Goal: Communication & Community: Answer question/provide support

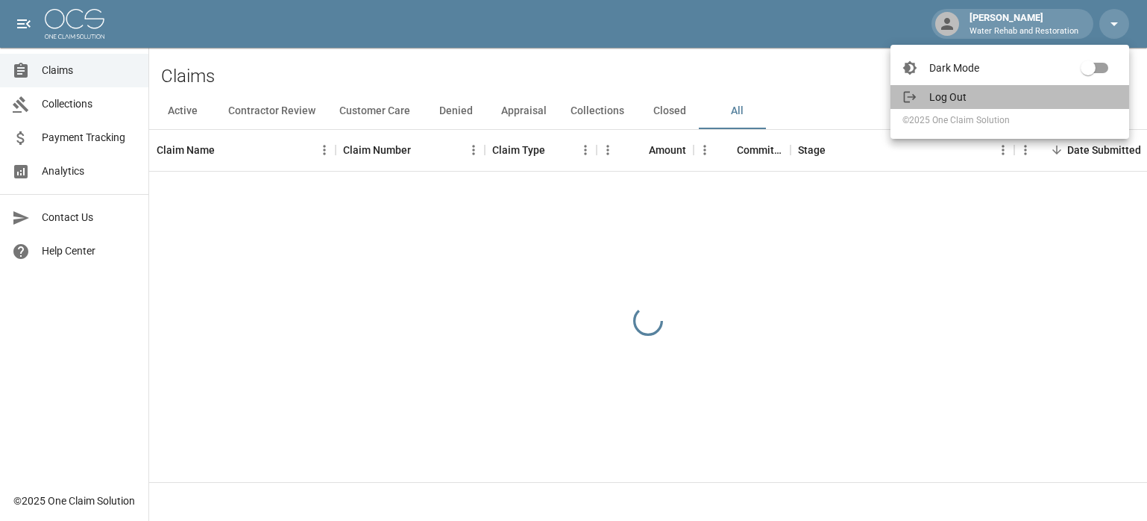
click at [959, 95] on span "Log Out" at bounding box center [1023, 97] width 188 height 15
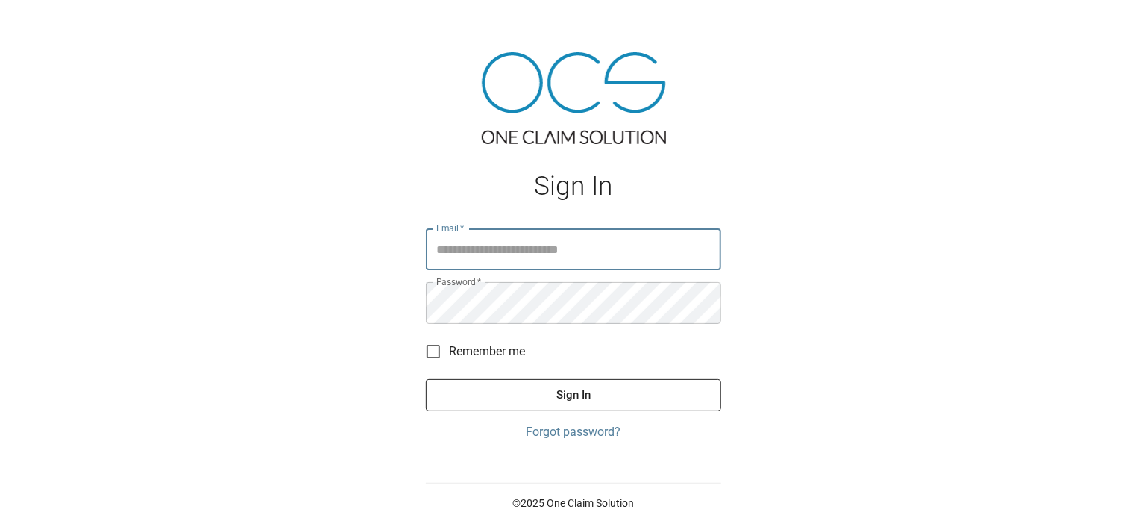
click at [609, 251] on input "Email   *" at bounding box center [573, 249] width 295 height 42
click at [635, 242] on input "Email   *" at bounding box center [573, 249] width 295 height 42
type input "**********"
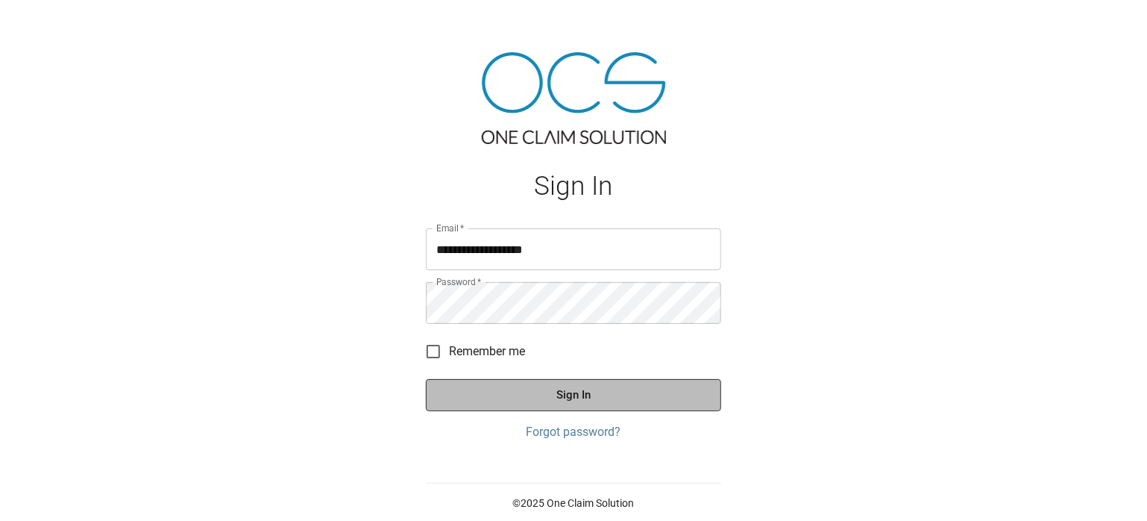
click at [521, 385] on button "Sign In" at bounding box center [573, 394] width 295 height 31
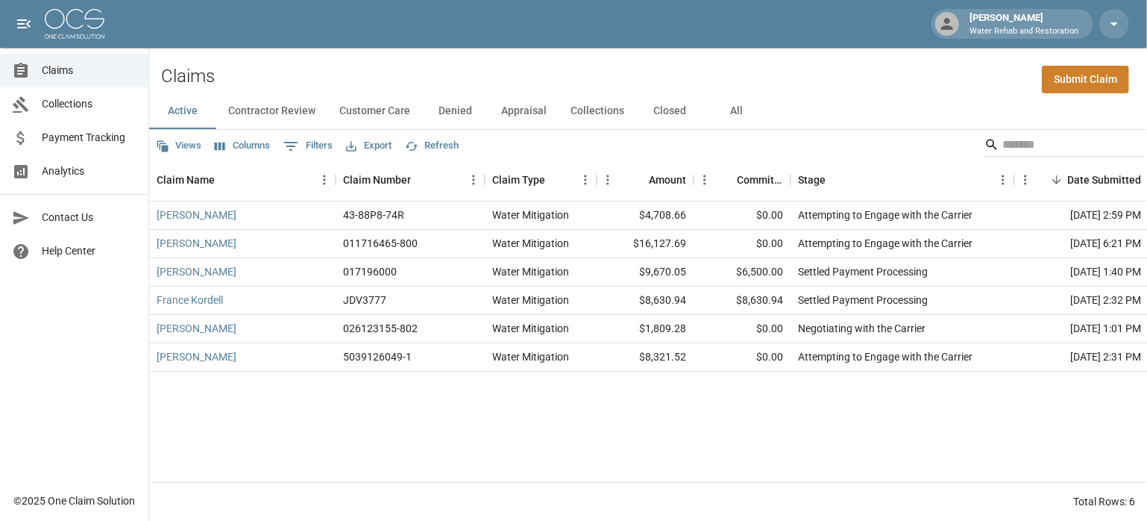
click at [739, 110] on button "All" at bounding box center [736, 111] width 67 height 36
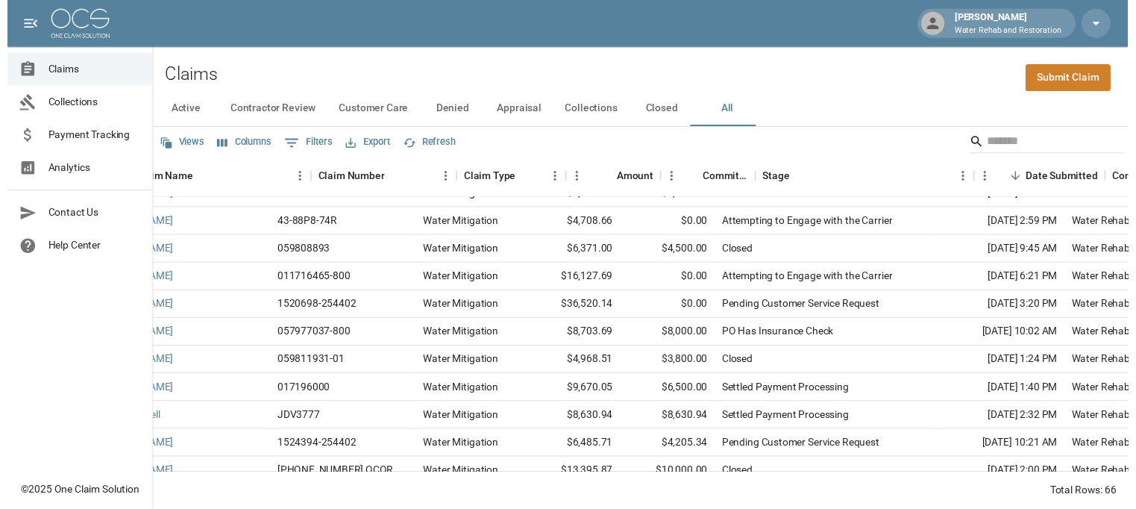
scroll to position [75, 0]
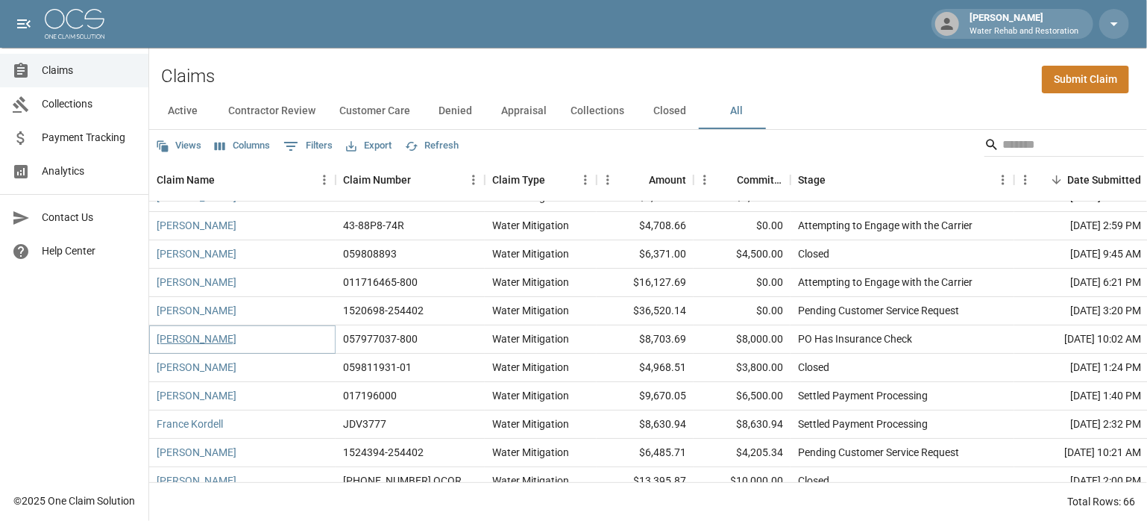
click at [206, 342] on link "[PERSON_NAME]" at bounding box center [197, 338] width 80 height 15
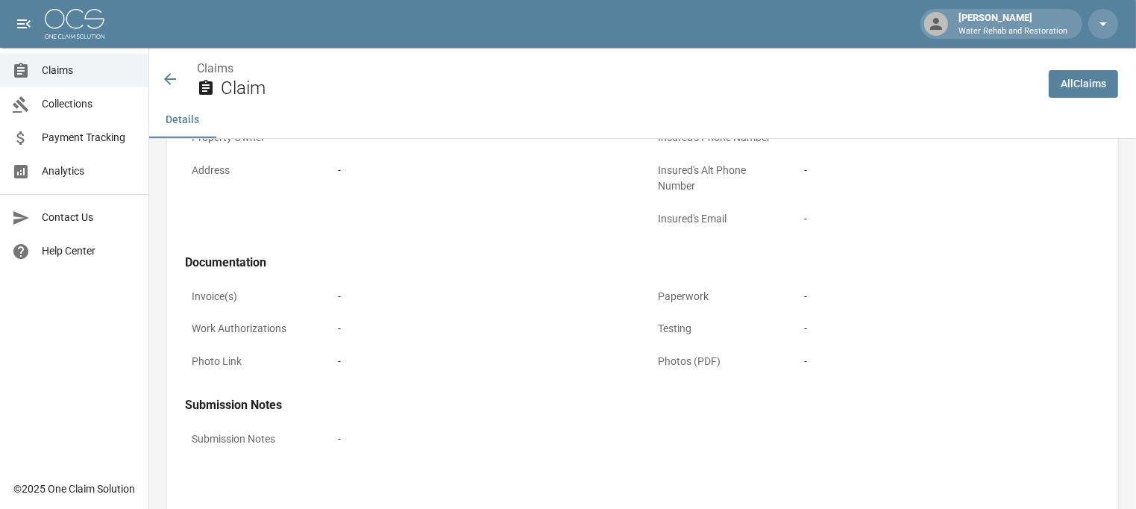
scroll to position [522, 0]
click at [173, 80] on icon at bounding box center [170, 79] width 12 height 12
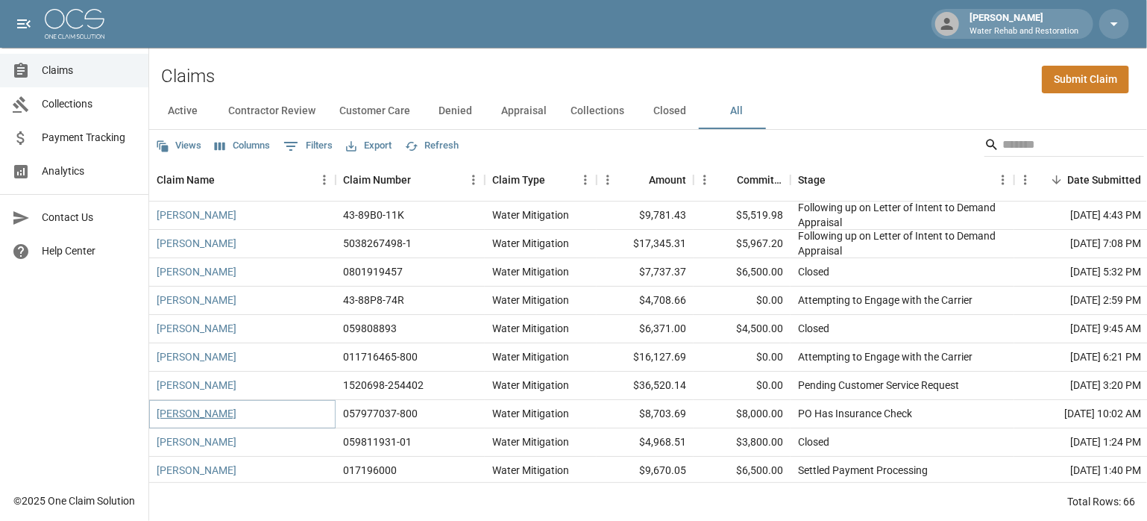
click at [184, 417] on link "[PERSON_NAME]" at bounding box center [197, 413] width 80 height 15
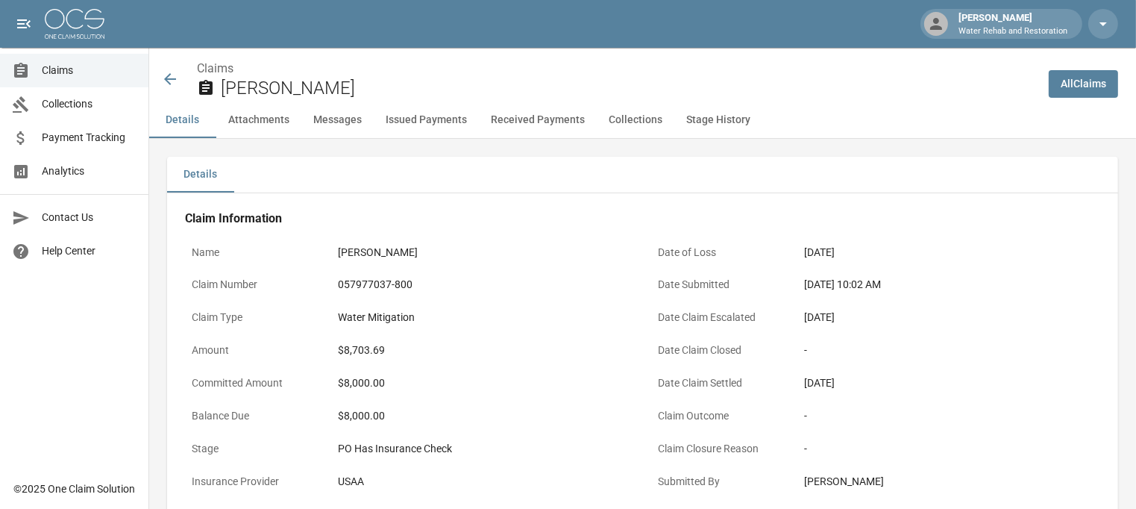
click at [513, 120] on button "Received Payments" at bounding box center [538, 120] width 118 height 36
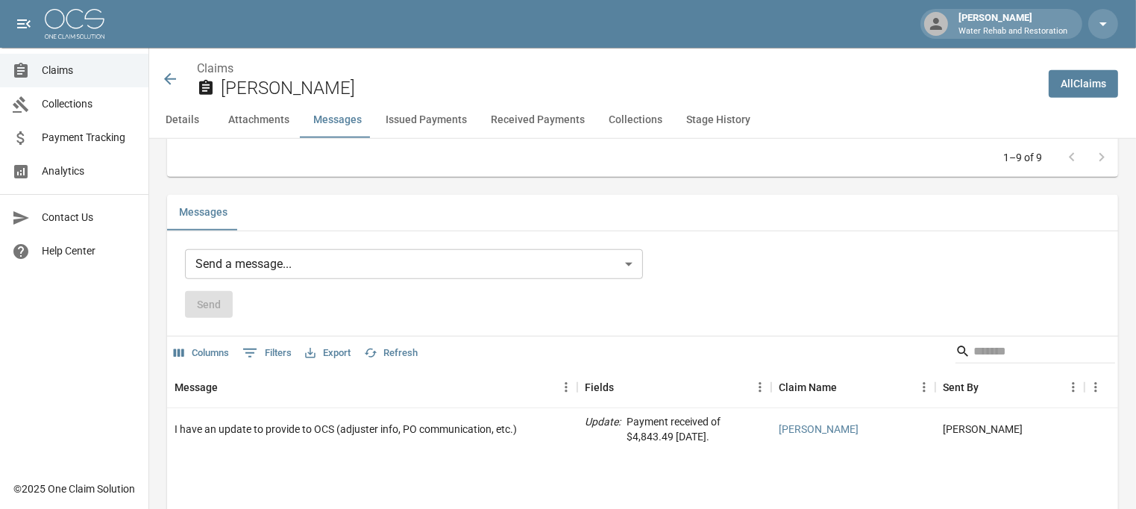
scroll to position [1278, 0]
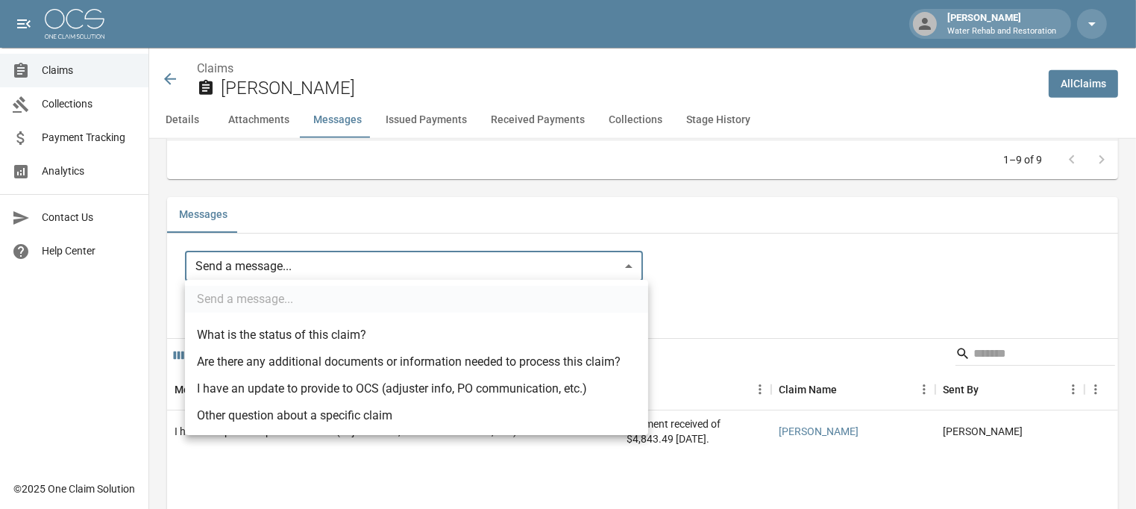
click at [356, 262] on body "[PERSON_NAME] W Water Rehab and Restoration Claims Collections Payment Tracking…" at bounding box center [568, 352] width 1136 height 3261
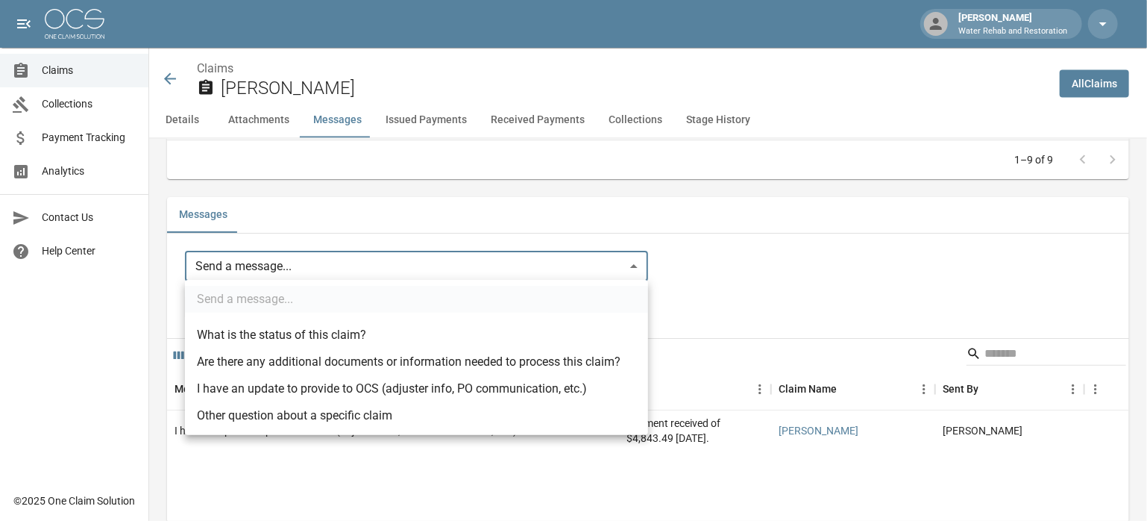
click at [296, 386] on li "I have an update to provide to OCS (adjuster info, PO communication, etc.)" at bounding box center [416, 388] width 463 height 27
type input "**********"
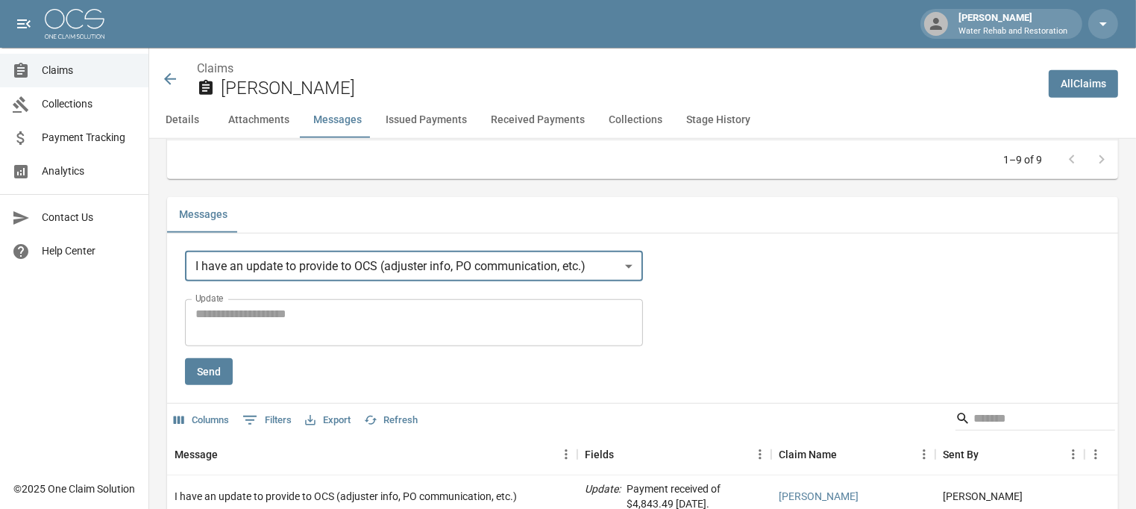
click at [322, 322] on textarea "Update" at bounding box center [413, 322] width 437 height 34
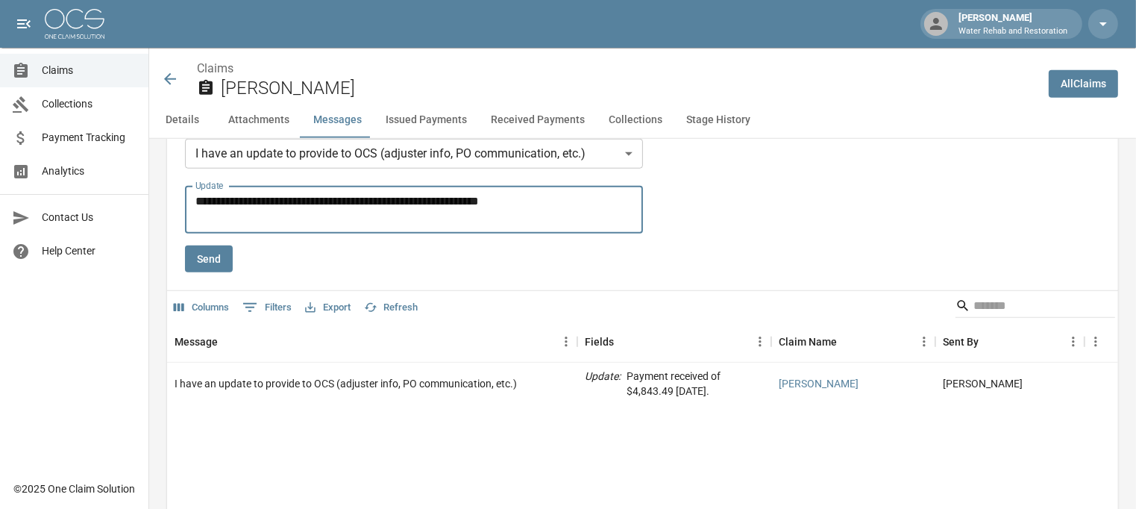
scroll to position [1352, 0]
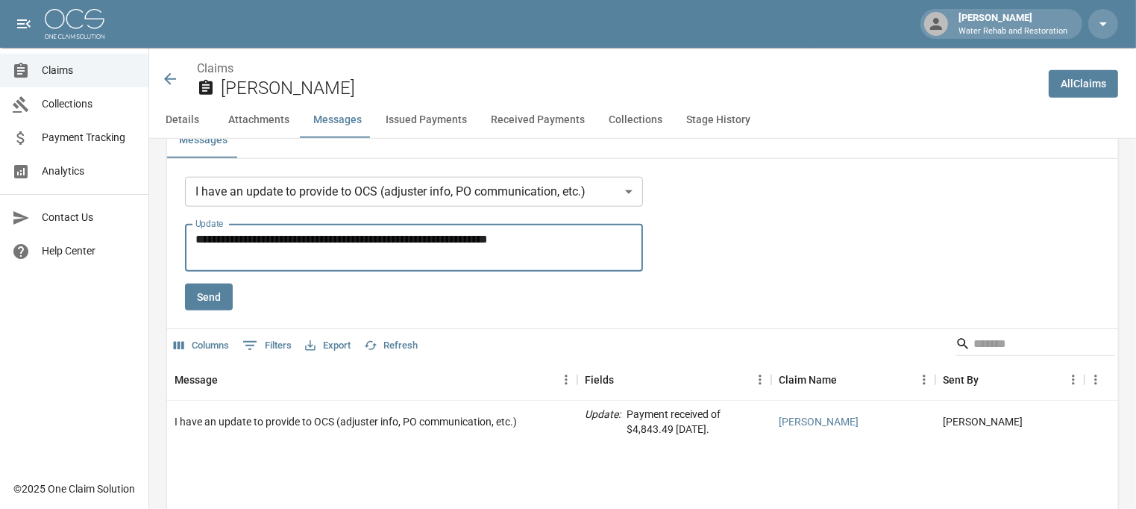
type textarea "**********"
click at [204, 293] on button "Send" at bounding box center [209, 297] width 48 height 28
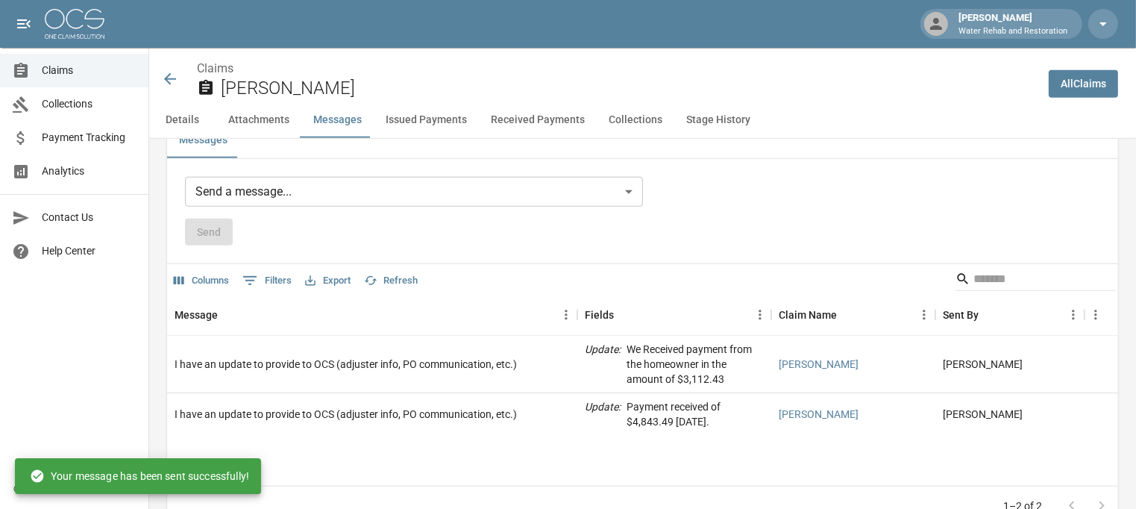
click at [168, 75] on icon at bounding box center [170, 79] width 12 height 12
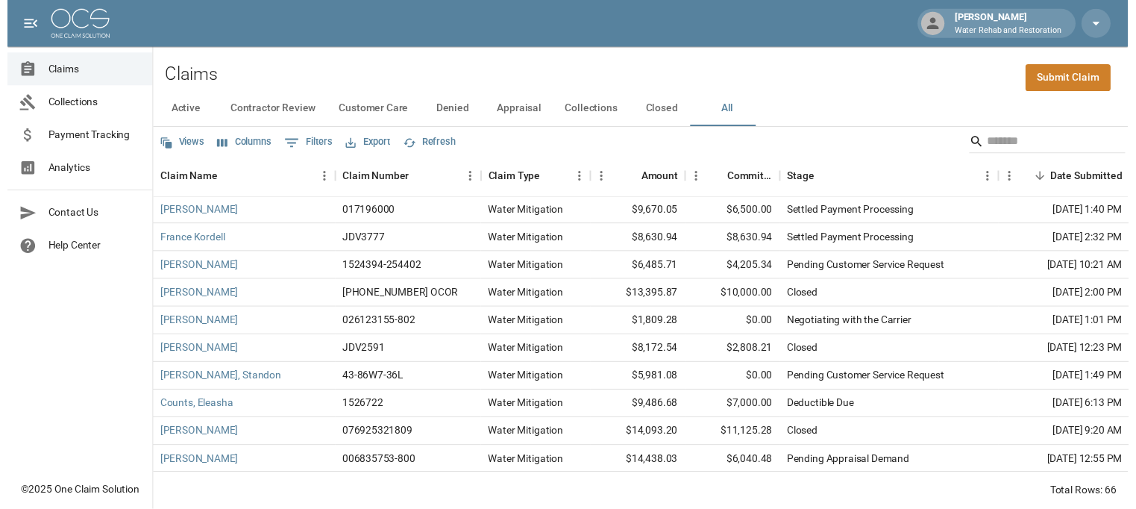
scroll to position [224, 0]
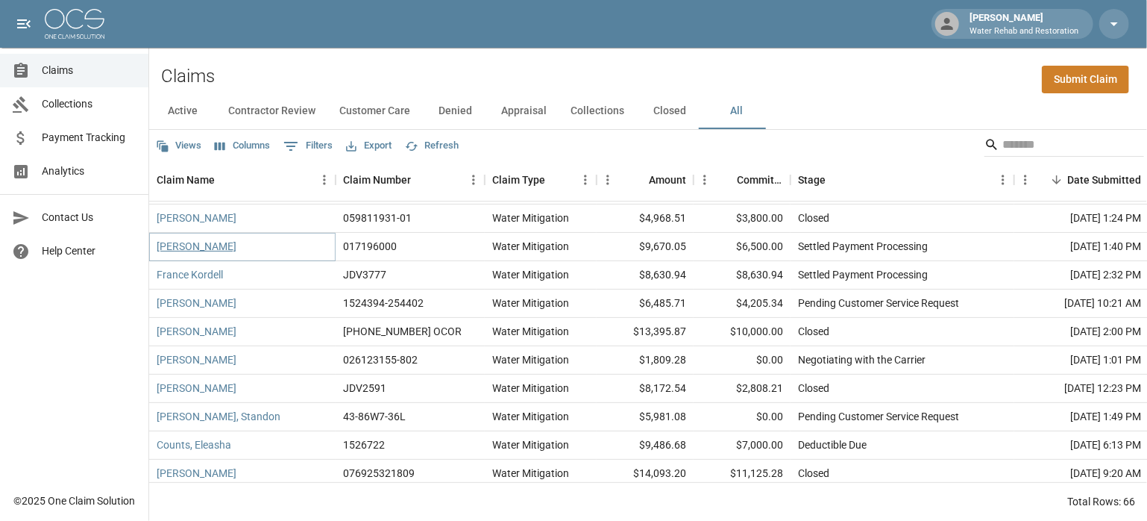
click at [222, 247] on link "[PERSON_NAME]" at bounding box center [197, 246] width 80 height 15
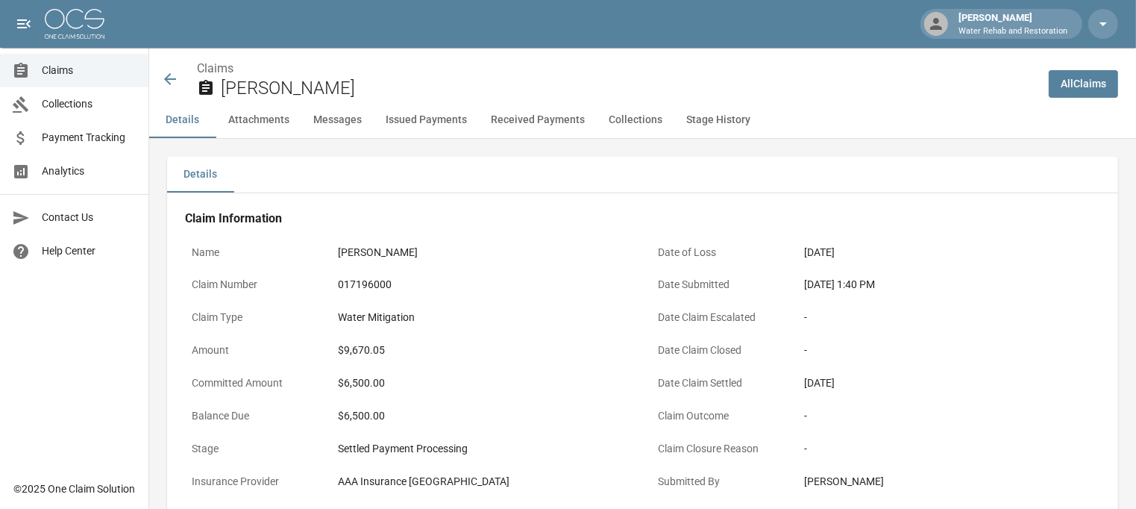
click at [172, 83] on icon at bounding box center [170, 79] width 18 height 18
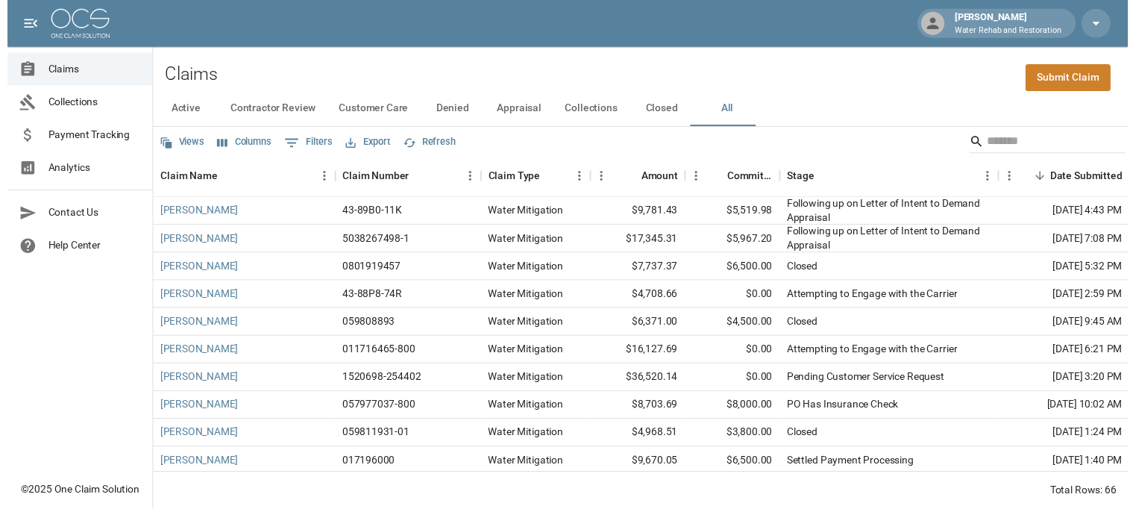
scroll to position [75, 0]
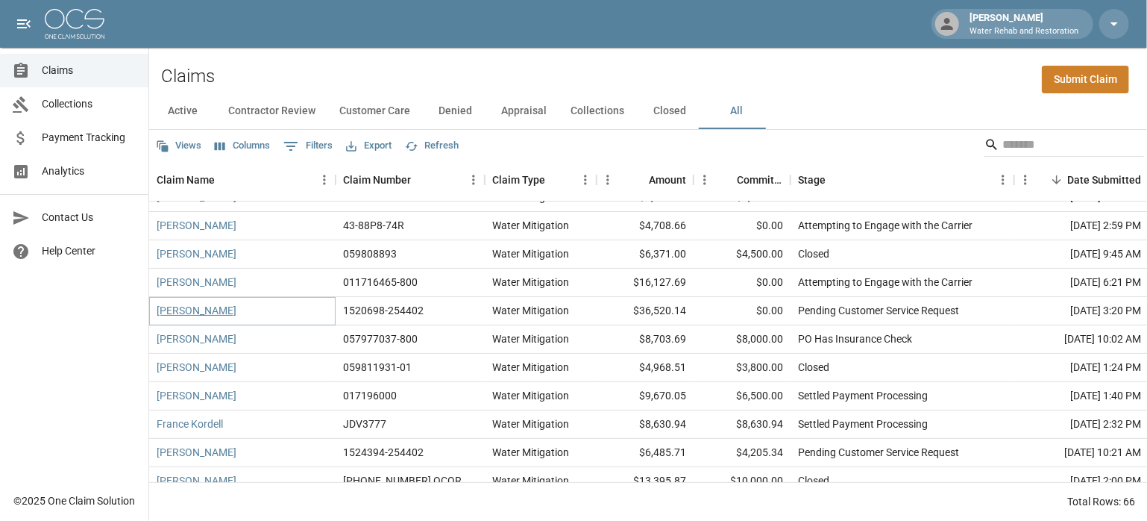
click at [203, 307] on link "[PERSON_NAME]" at bounding box center [197, 310] width 80 height 15
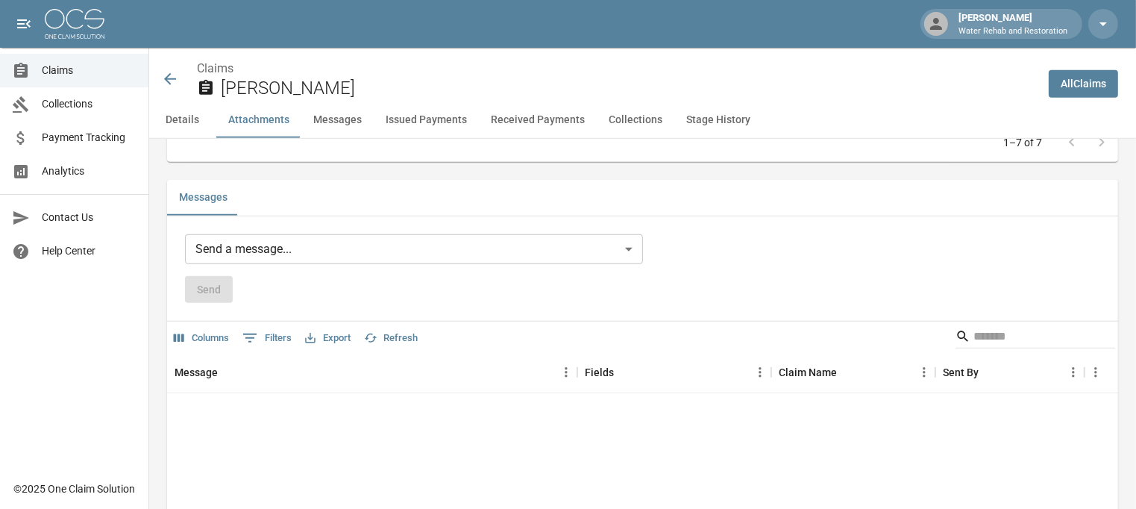
scroll to position [1127, 0]
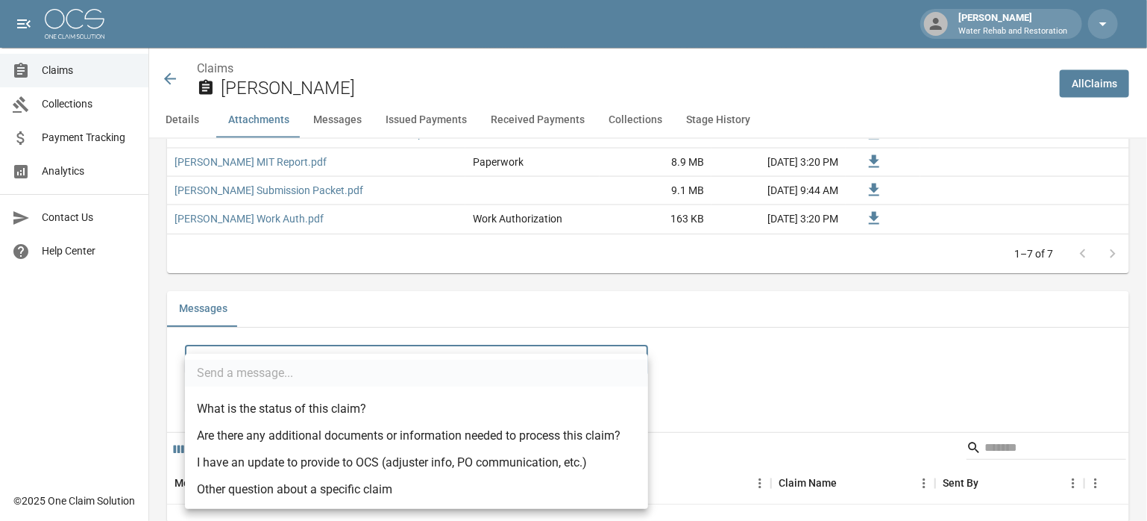
click at [498, 357] on body "[PERSON_NAME] W Water Rehab and Restoration Claims Collections Payment Tracking…" at bounding box center [573, 475] width 1147 height 3204
click at [280, 460] on li "I have an update to provide to OCS (adjuster info, PO communication, etc.)" at bounding box center [416, 462] width 463 height 27
type input "**********"
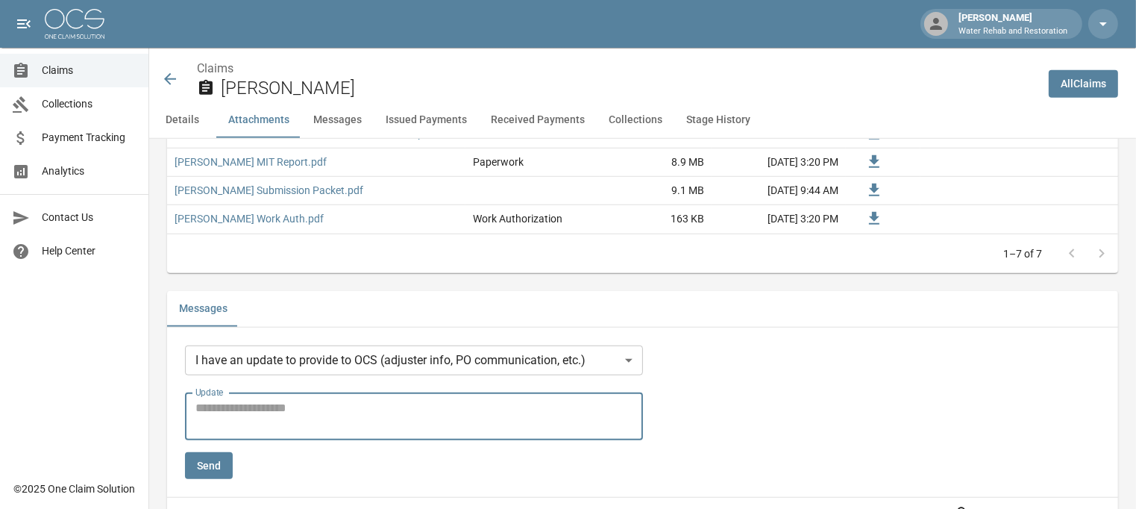
click at [283, 410] on textarea "Update" at bounding box center [413, 416] width 437 height 34
type textarea "**********"
click at [202, 465] on button "Send" at bounding box center [209, 466] width 48 height 28
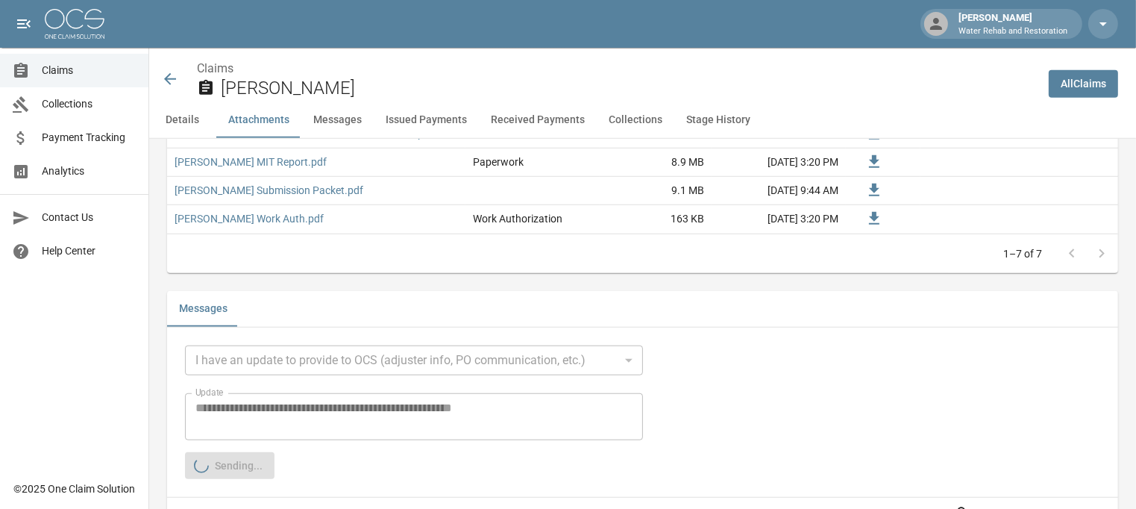
click at [164, 77] on icon at bounding box center [170, 79] width 18 height 18
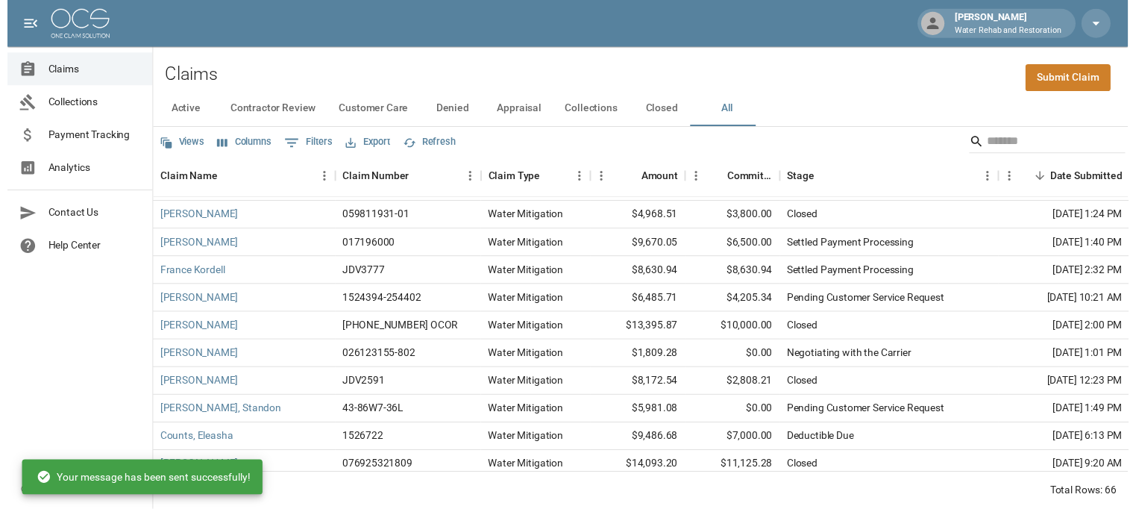
scroll to position [224, 0]
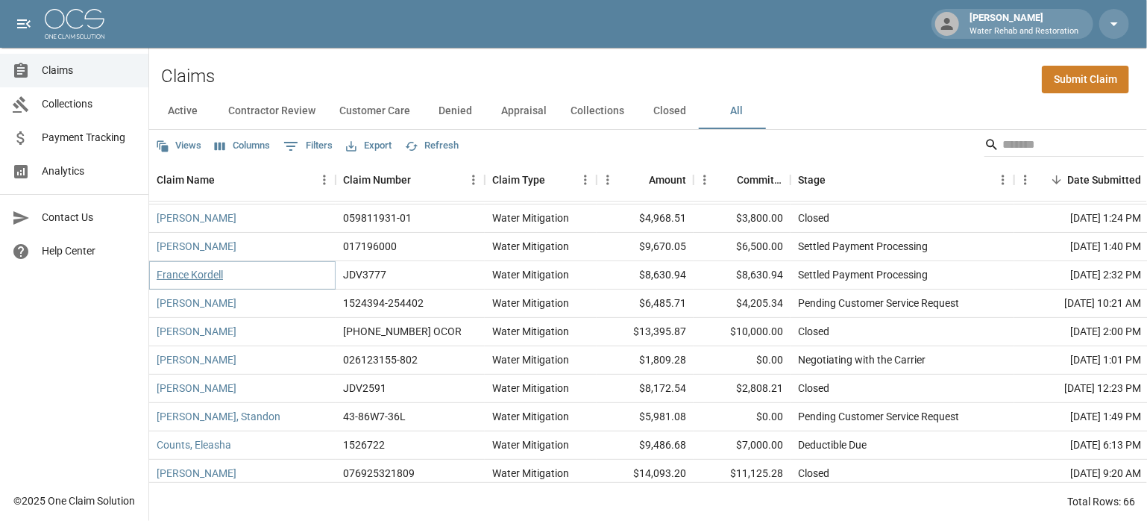
click at [182, 276] on link "France Kordell" at bounding box center [190, 274] width 66 height 15
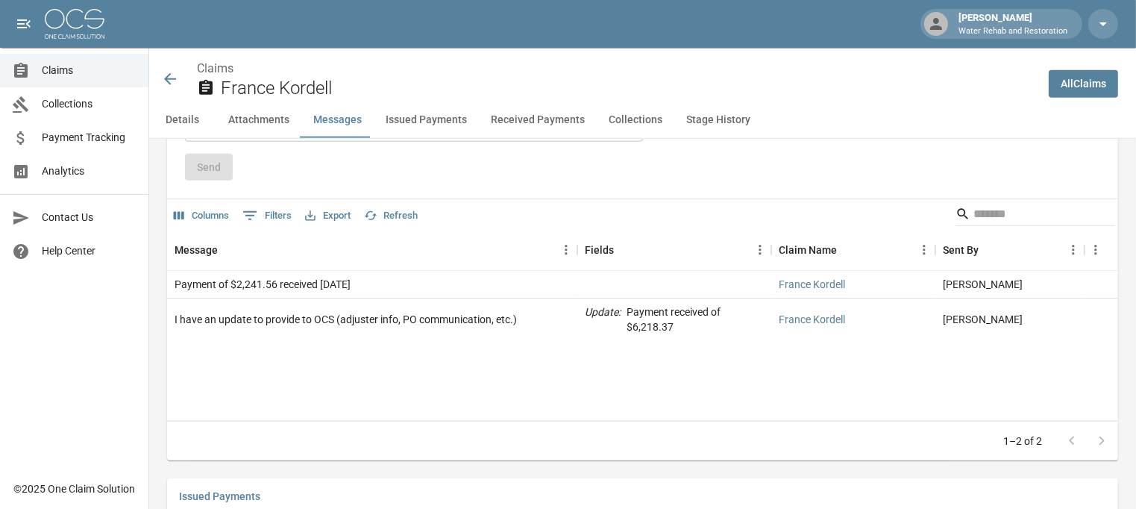
click at [168, 86] on icon at bounding box center [170, 79] width 18 height 18
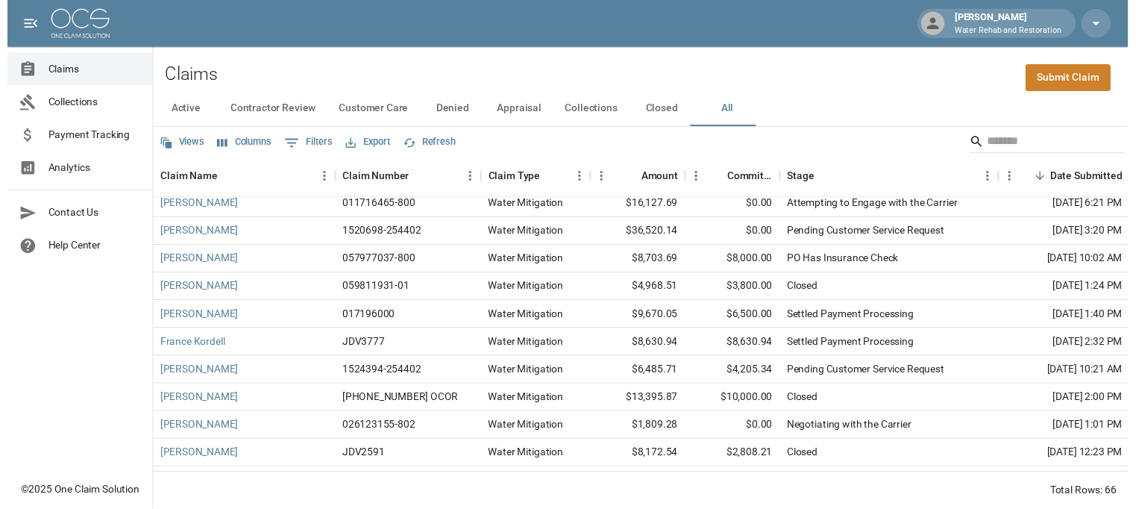
scroll to position [224, 0]
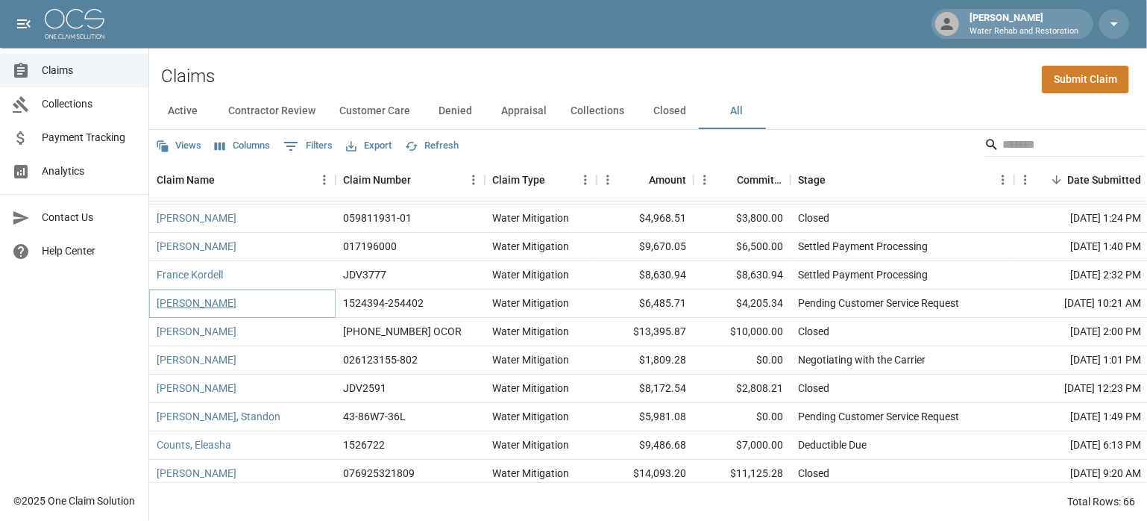
click at [172, 298] on link "[PERSON_NAME]" at bounding box center [197, 302] width 80 height 15
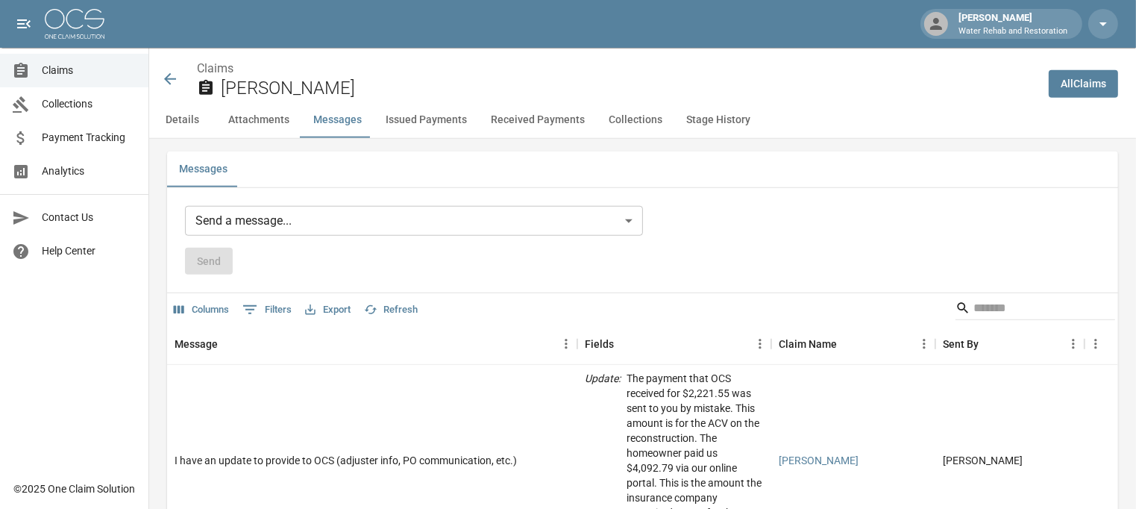
scroll to position [1343, 0]
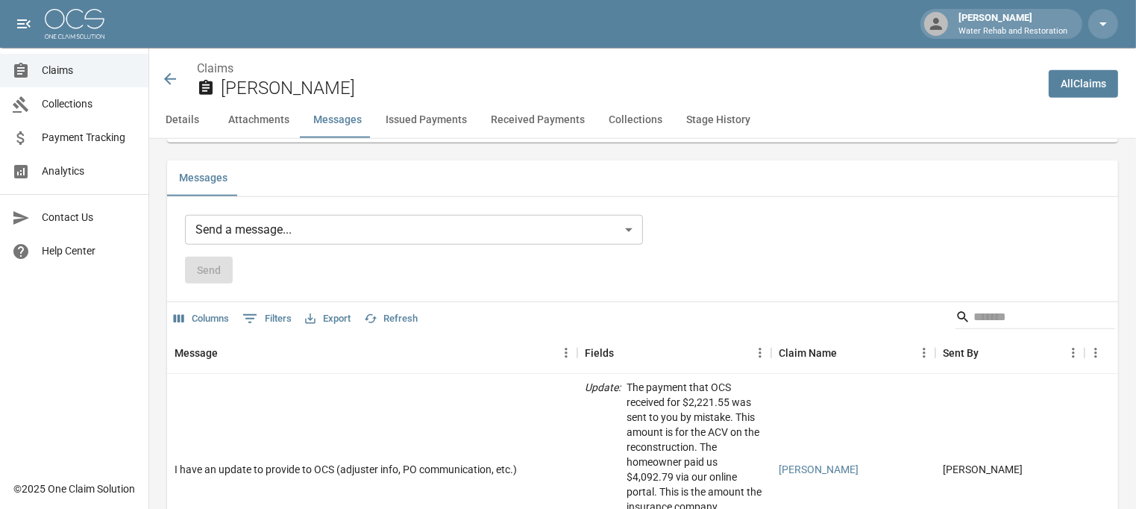
click at [175, 72] on icon at bounding box center [170, 79] width 18 height 18
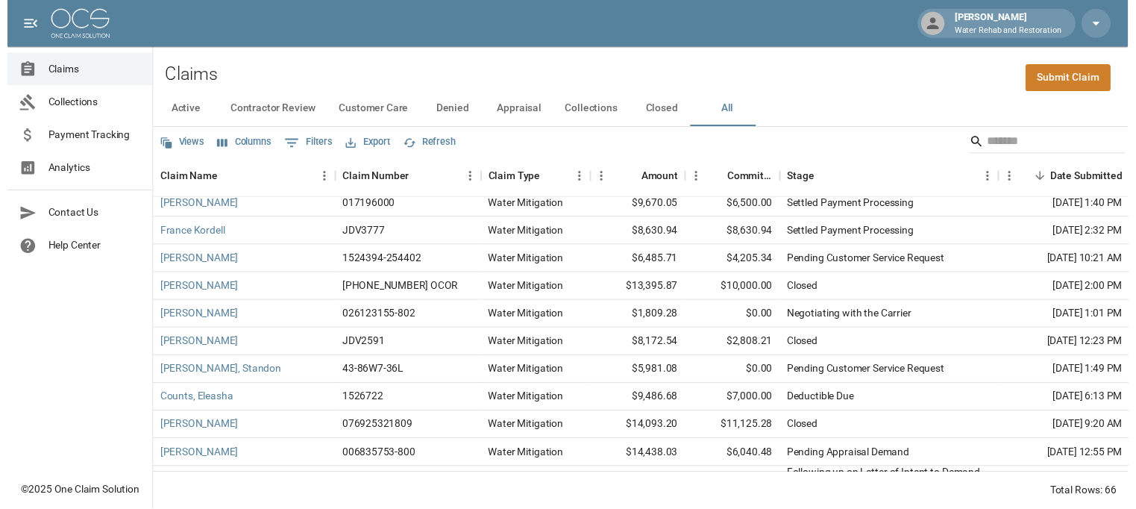
scroll to position [373, 0]
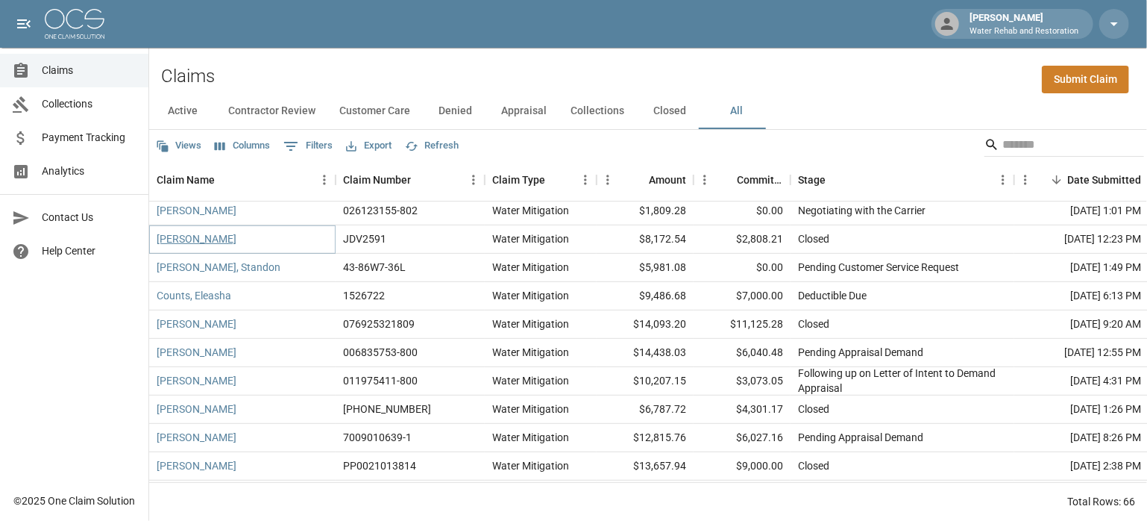
click at [175, 231] on link "[PERSON_NAME]" at bounding box center [197, 238] width 80 height 15
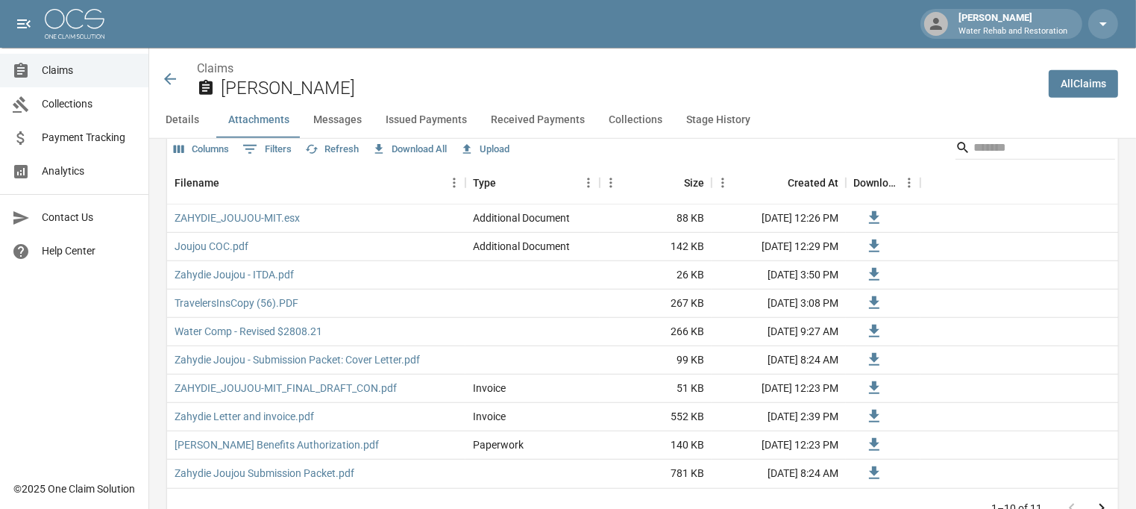
scroll to position [970, 0]
click at [173, 80] on icon at bounding box center [170, 79] width 18 height 18
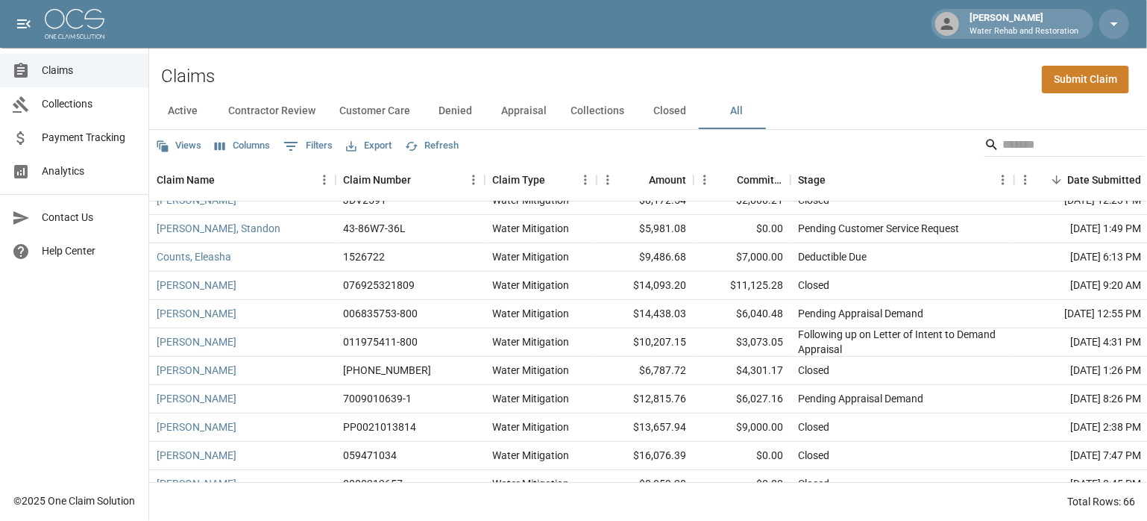
scroll to position [448, 0]
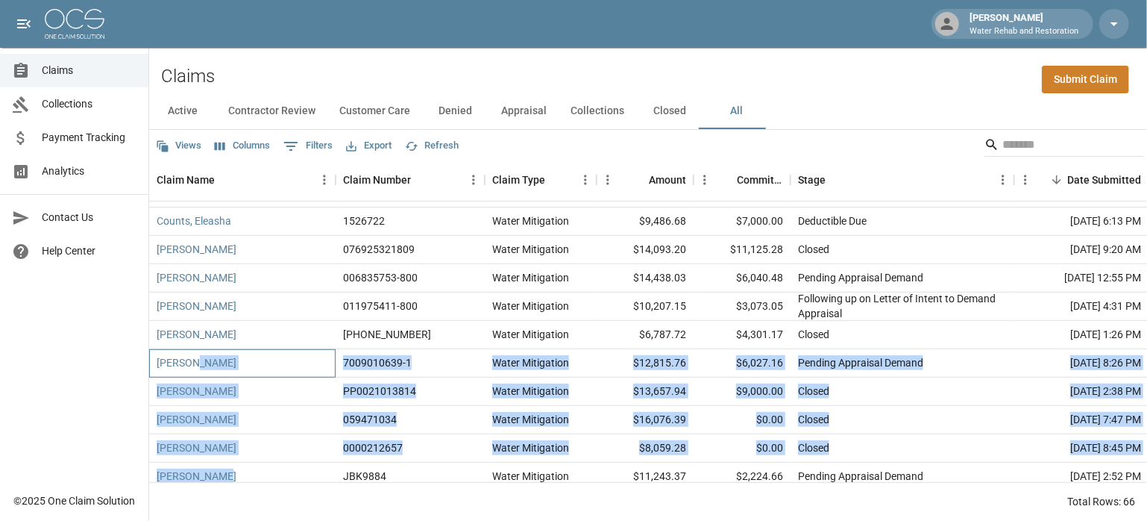
click at [218, 465] on div "[PERSON_NAME] 026123155-802 Water Mitigation $1,809.28 $0.00 Negotiating with t…" at bounding box center [846, 349] width 1395 height 454
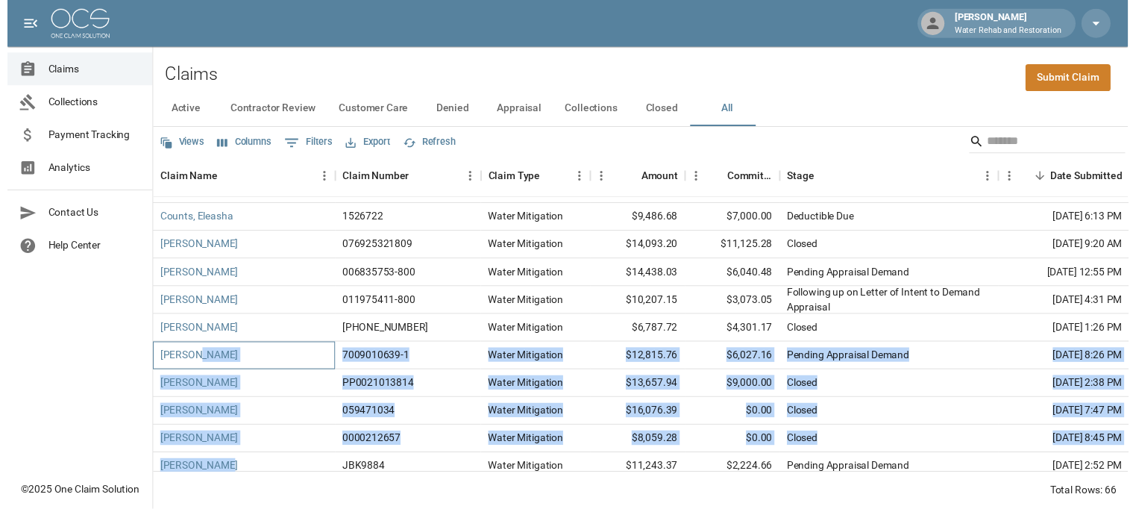
scroll to position [489, 0]
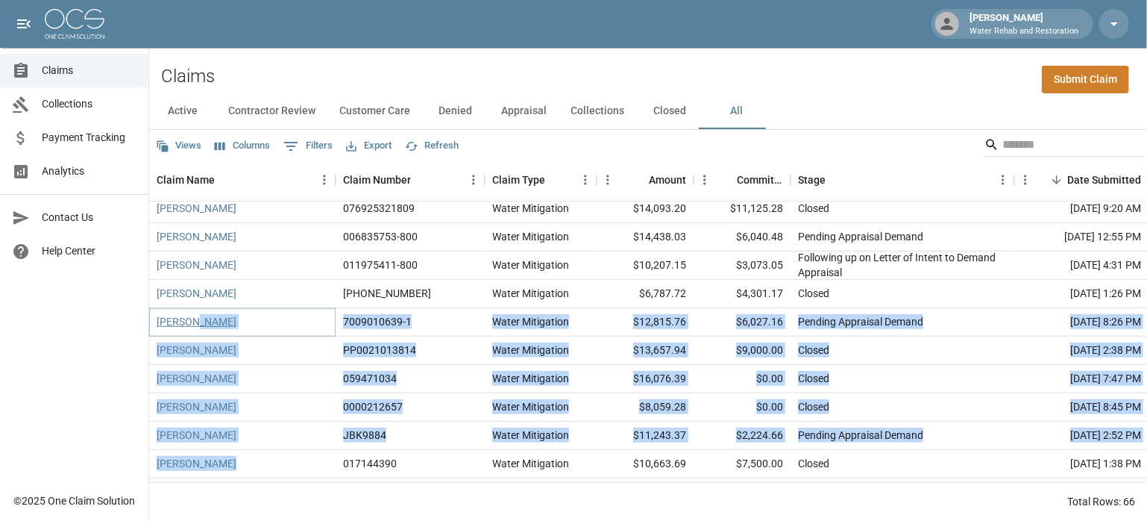
click at [179, 326] on link "[PERSON_NAME]" at bounding box center [197, 321] width 80 height 15
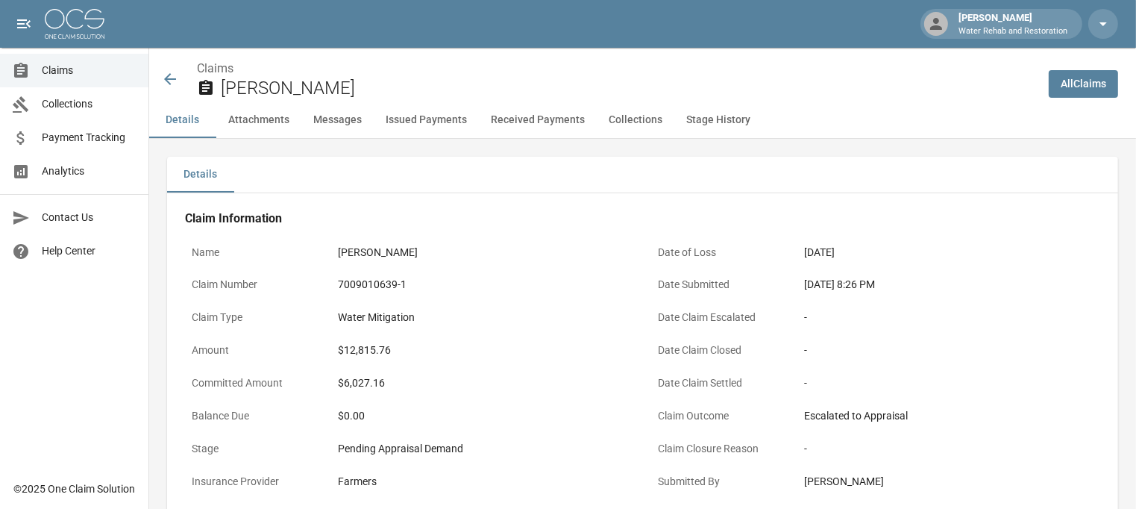
click at [248, 131] on button "Attachments" at bounding box center [258, 120] width 85 height 36
click at [69, 80] on link "Claims" at bounding box center [74, 71] width 148 height 34
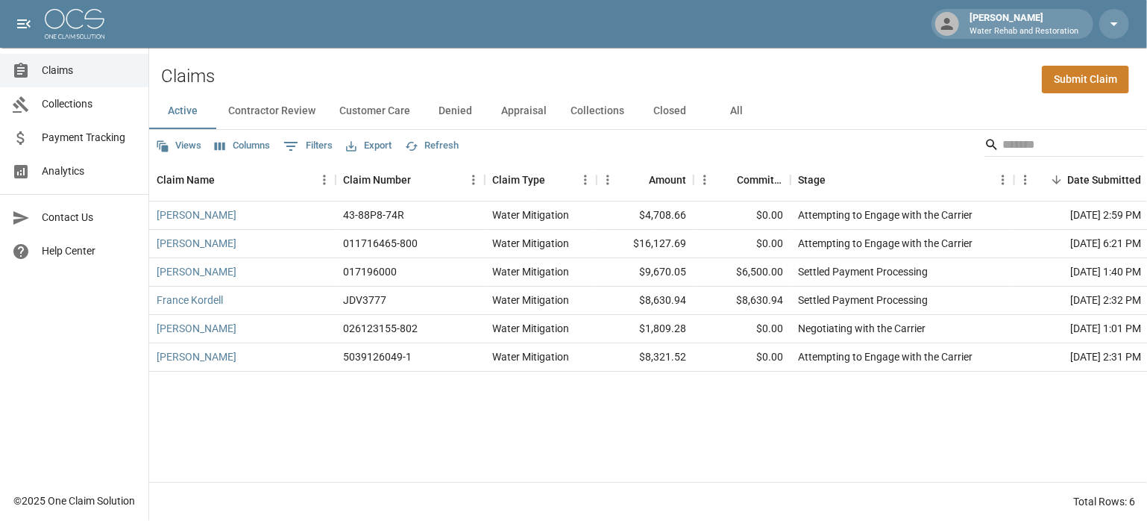
click at [730, 116] on button "All" at bounding box center [736, 111] width 67 height 36
